Goal: Task Accomplishment & Management: Book appointment/travel/reservation

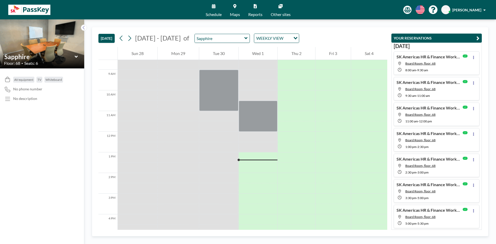
scroll to position [259, 0]
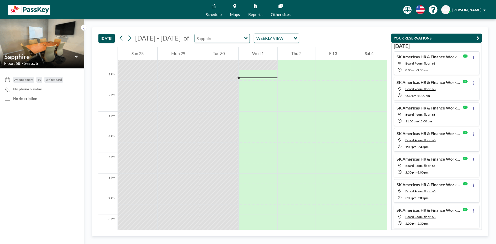
click at [240, 41] on input "text" at bounding box center [220, 38] width 50 height 9
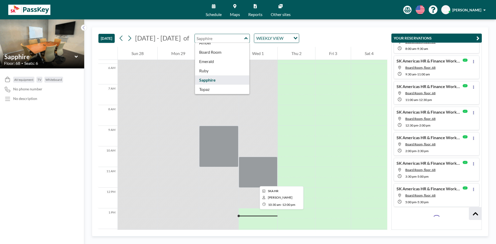
scroll to position [129, 0]
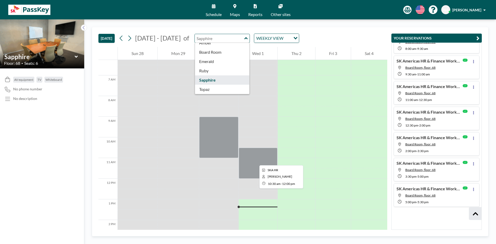
type input "Sapphire"
click at [255, 161] on div at bounding box center [258, 163] width 39 height 31
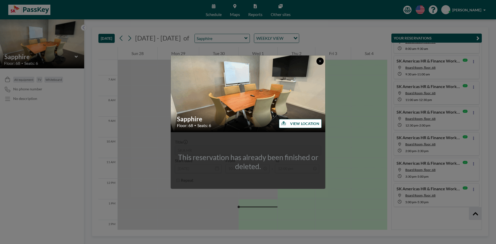
click at [320, 63] on button at bounding box center [320, 61] width 7 height 7
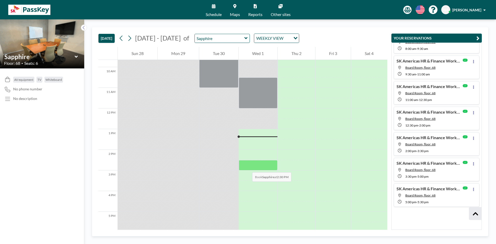
click at [247, 167] on div at bounding box center [258, 165] width 39 height 10
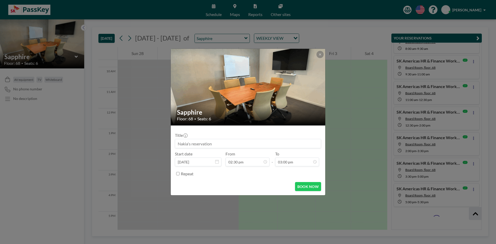
click at [231, 140] on input at bounding box center [248, 143] width 146 height 9
type input "SKA HR"
click at [306, 187] on button "BOOK NOW" at bounding box center [308, 186] width 26 height 9
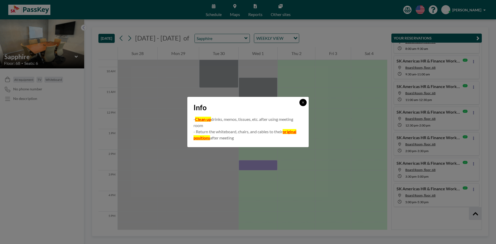
click at [301, 105] on button at bounding box center [303, 102] width 7 height 7
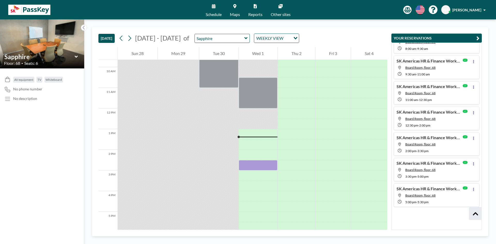
click at [435, 244] on div "TODAY Sep - Oct 2025 of Sapphire WEEKLY VIEW Loading... 12 AM 1 AM 2 AM 3 AM 4 …" at bounding box center [290, 131] width 412 height 225
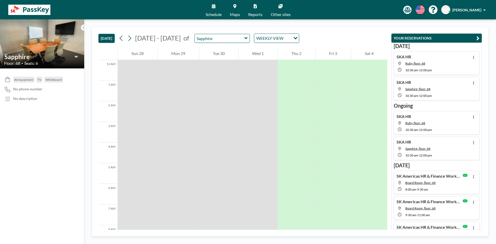
scroll to position [176, 0]
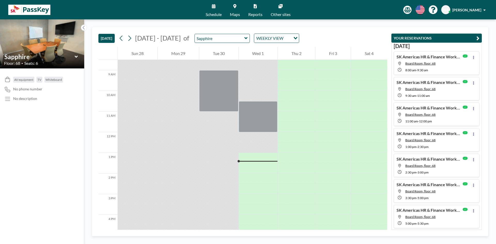
click at [254, 160] on div at bounding box center [258, 158] width 39 height 10
click at [253, 164] on div at bounding box center [258, 168] width 39 height 10
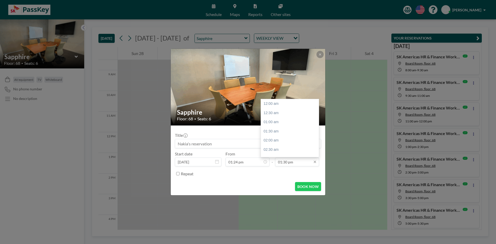
scroll to position [248, 0]
click at [297, 164] on input "01:30 pm" at bounding box center [297, 162] width 44 height 9
click at [277, 124] on div "02:30 pm" at bounding box center [291, 122] width 61 height 9
type input "02:30 pm"
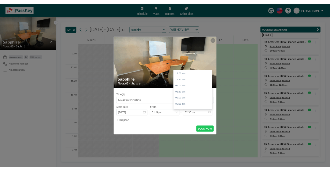
scroll to position [267, 0]
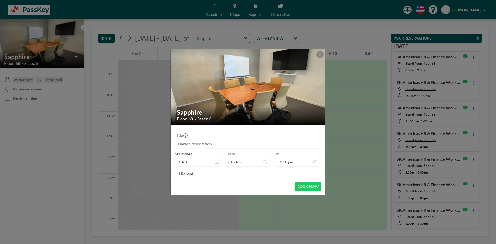
click at [247, 143] on input at bounding box center [248, 143] width 146 height 9
type input "SKA"
click at [315, 185] on button "BOOK NOW" at bounding box center [308, 186] width 26 height 9
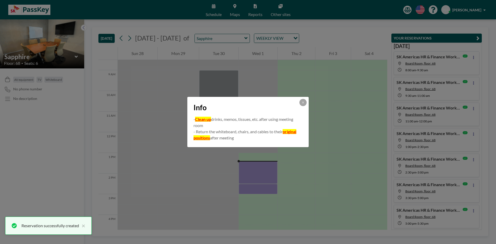
drag, startPoint x: 233, startPoint y: 257, endPoint x: 494, endPoint y: 257, distance: 261.4
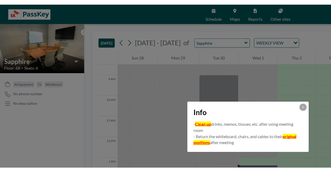
scroll to position [176, 0]
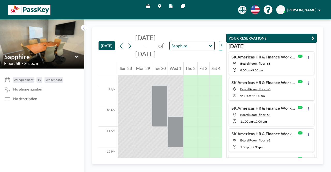
click at [209, 47] on icon at bounding box center [210, 45] width 3 height 5
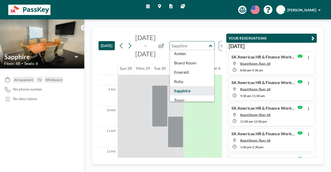
scroll to position [16, 0]
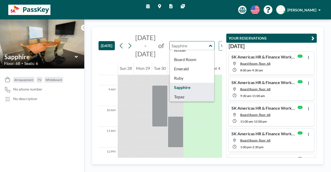
type input "Topaz"
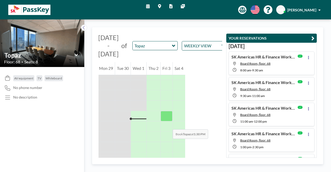
scroll to position [233, 0]
click at [313, 36] on icon "button" at bounding box center [312, 38] width 3 height 6
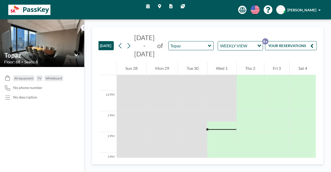
scroll to position [0, 0]
click at [132, 43] on icon at bounding box center [129, 46] width 5 height 8
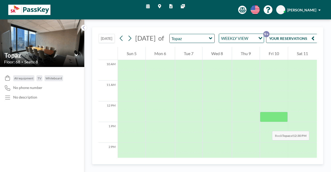
scroll to position [181, 0]
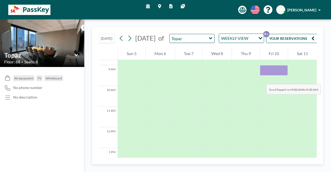
click at [261, 76] on div at bounding box center [274, 70] width 28 height 10
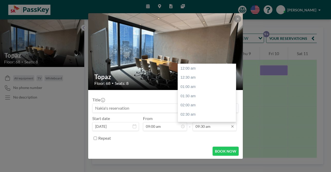
scroll to position [175, 0]
click at [190, 95] on div "11:00 am" at bounding box center [208, 96] width 61 height 9
type input "11:00 am"
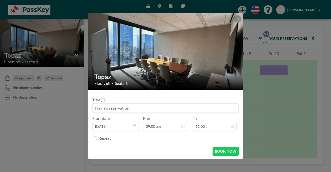
click at [131, 108] on input at bounding box center [166, 108] width 146 height 9
type input "SKA HR Workshop"
click at [224, 148] on button "BOOK NOW" at bounding box center [226, 151] width 26 height 9
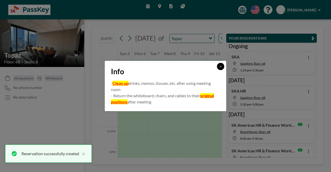
click at [222, 64] on button at bounding box center [220, 66] width 7 height 7
